Goal: Task Accomplishment & Management: Use online tool/utility

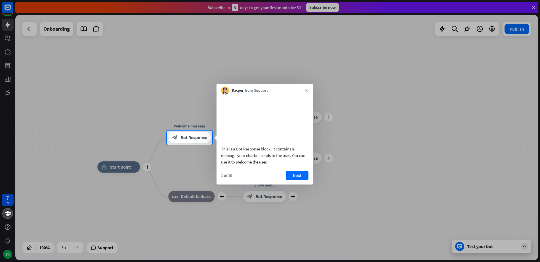
click at [309, 89] on div "Kacper from Support close" at bounding box center [265, 89] width 96 height 11
click at [308, 90] on icon "close" at bounding box center [306, 90] width 3 height 3
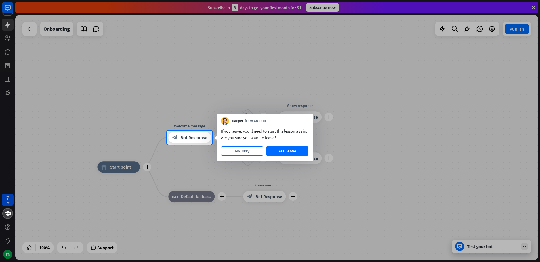
click at [251, 151] on button "No, stay" at bounding box center [242, 150] width 42 height 9
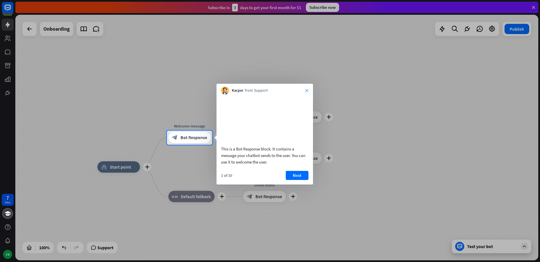
click at [308, 89] on icon "close" at bounding box center [306, 90] width 3 height 3
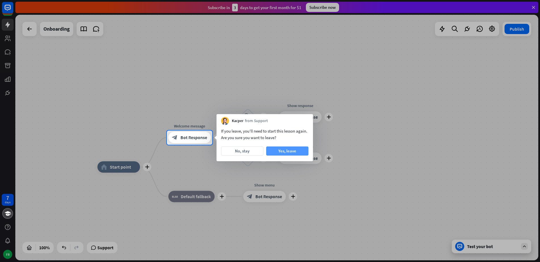
click at [293, 151] on button "Yes, leave" at bounding box center [287, 150] width 42 height 9
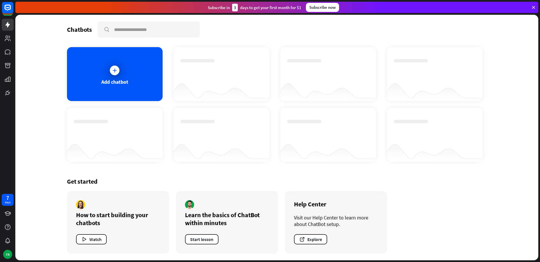
click at [28, 121] on div "Chatbots search Add chatbot Get started How to start building your chatbots Wat…" at bounding box center [276, 137] width 523 height 245
click at [92, 79] on div "Add chatbot" at bounding box center [115, 74] width 96 height 54
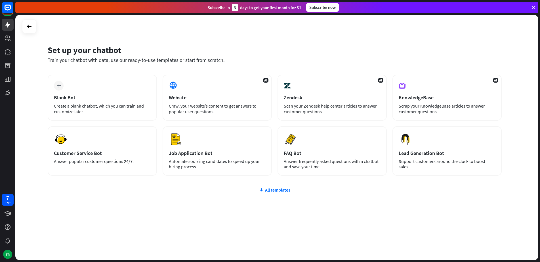
click at [414, 1] on div "Subscribe [DATE] to get your first month for $1 Subscribe now" at bounding box center [277, 7] width 525 height 15
